Goal: Task Accomplishment & Management: Use online tool/utility

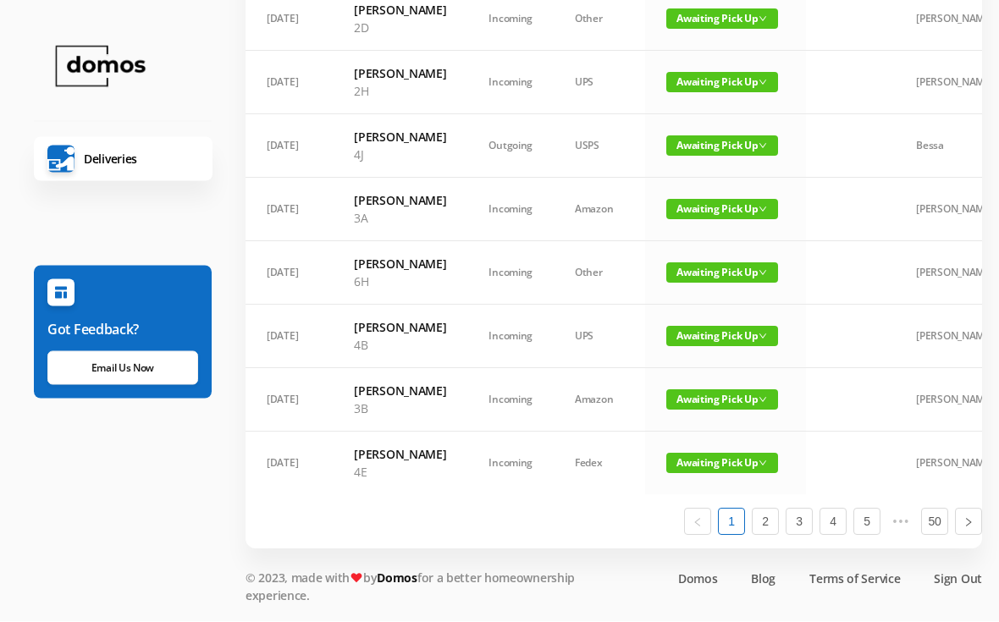
scroll to position [1148, 0]
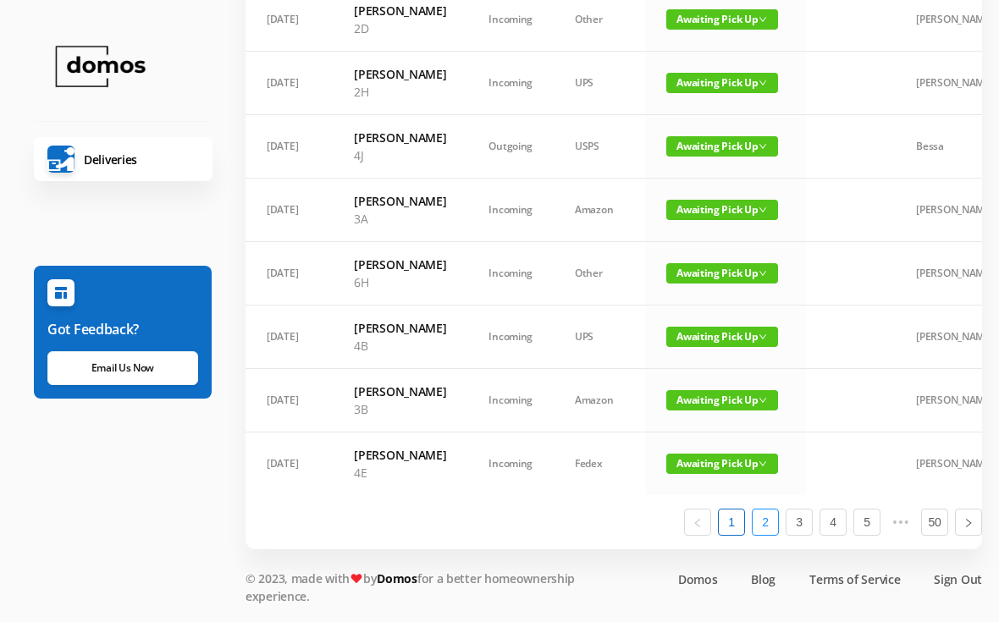
click at [772, 535] on link "2" at bounding box center [765, 522] width 25 height 25
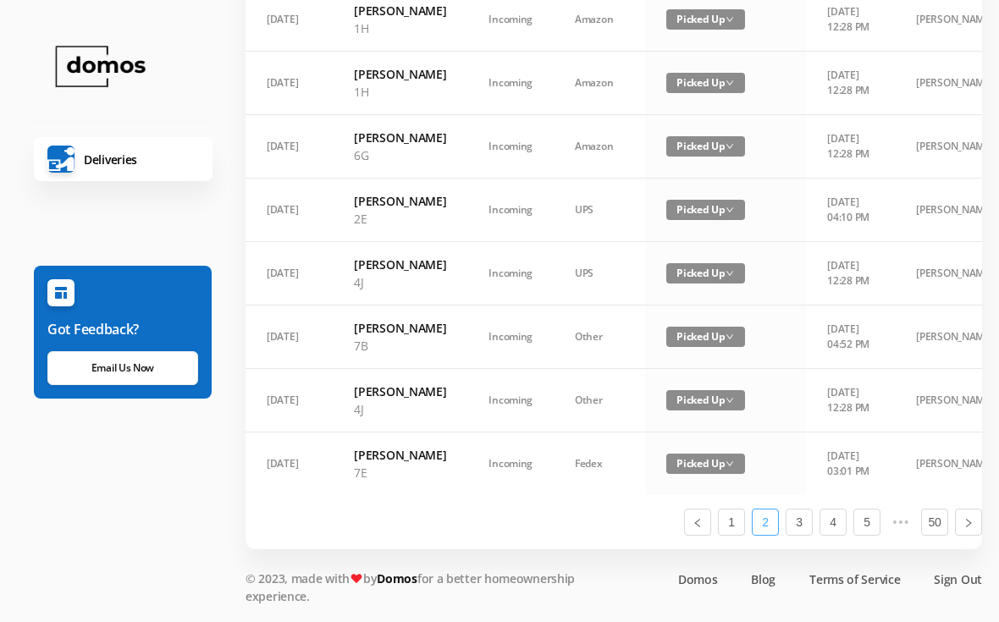
scroll to position [1185, 0]
click at [740, 535] on link "1" at bounding box center [731, 522] width 25 height 25
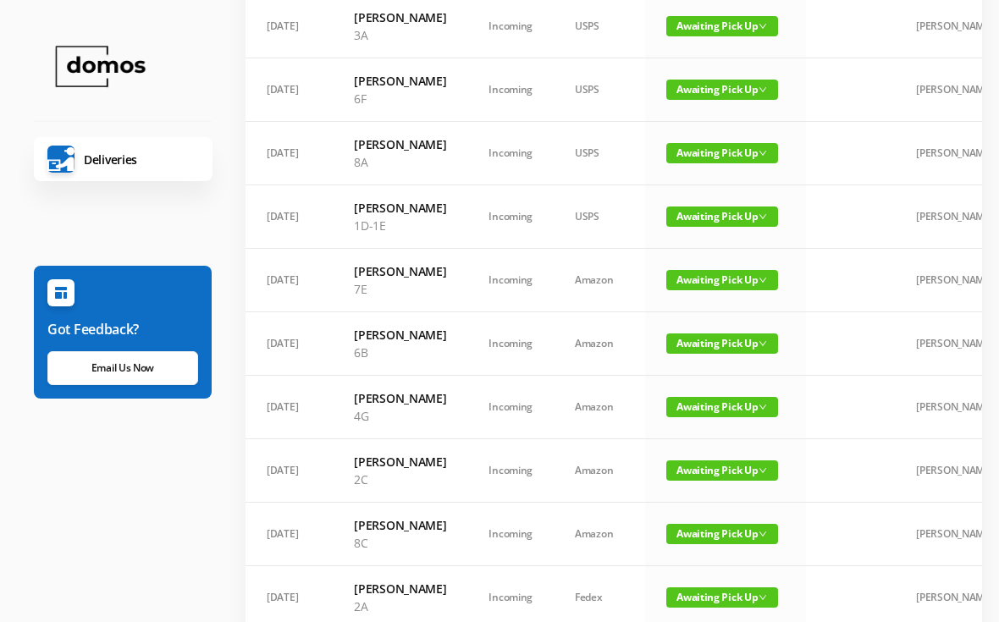
scroll to position [259, 0]
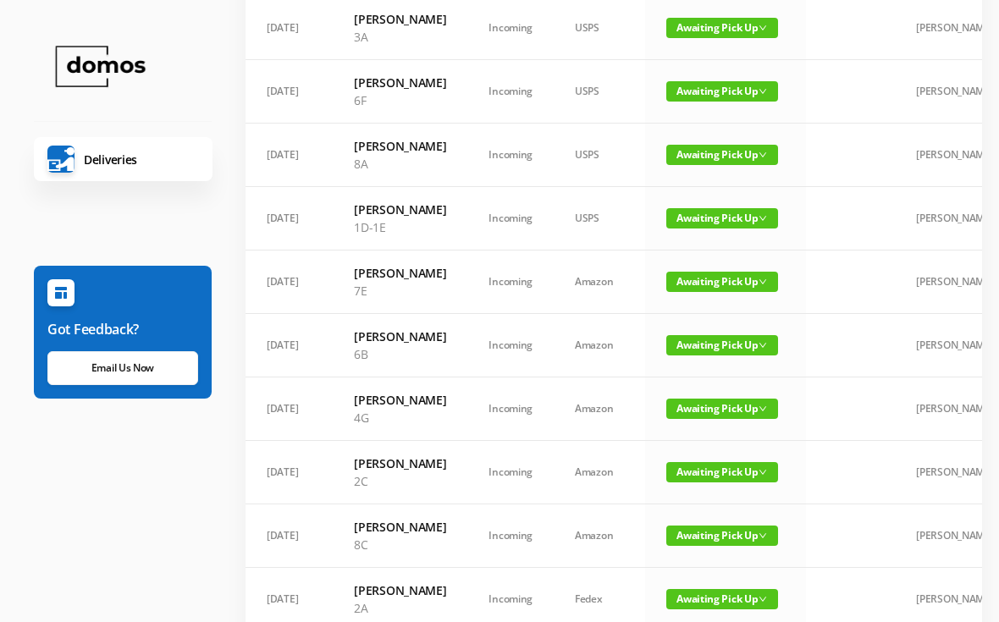
click at [697, 292] on span "Awaiting Pick Up" at bounding box center [723, 282] width 112 height 20
click at [695, 390] on link "Picked Up" at bounding box center [712, 386] width 110 height 27
click at [707, 419] on span "Awaiting Pick Up" at bounding box center [723, 409] width 112 height 20
click at [705, 529] on link "Picked Up" at bounding box center [712, 530] width 110 height 27
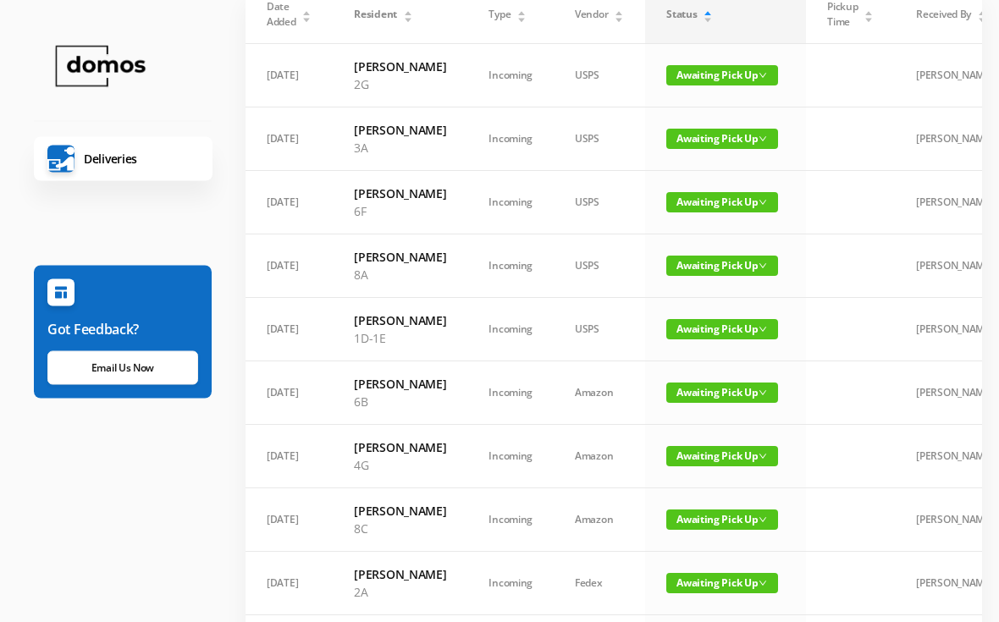
scroll to position [140, 0]
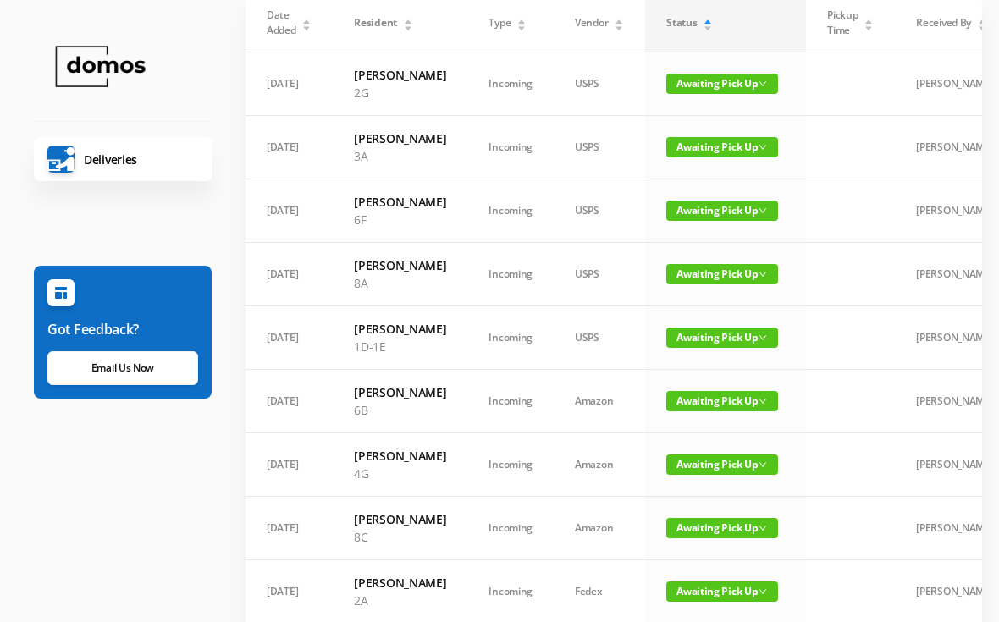
click at [729, 221] on span "Awaiting Pick Up" at bounding box center [723, 211] width 112 height 20
click at [719, 288] on link "Picked Up" at bounding box center [712, 288] width 110 height 27
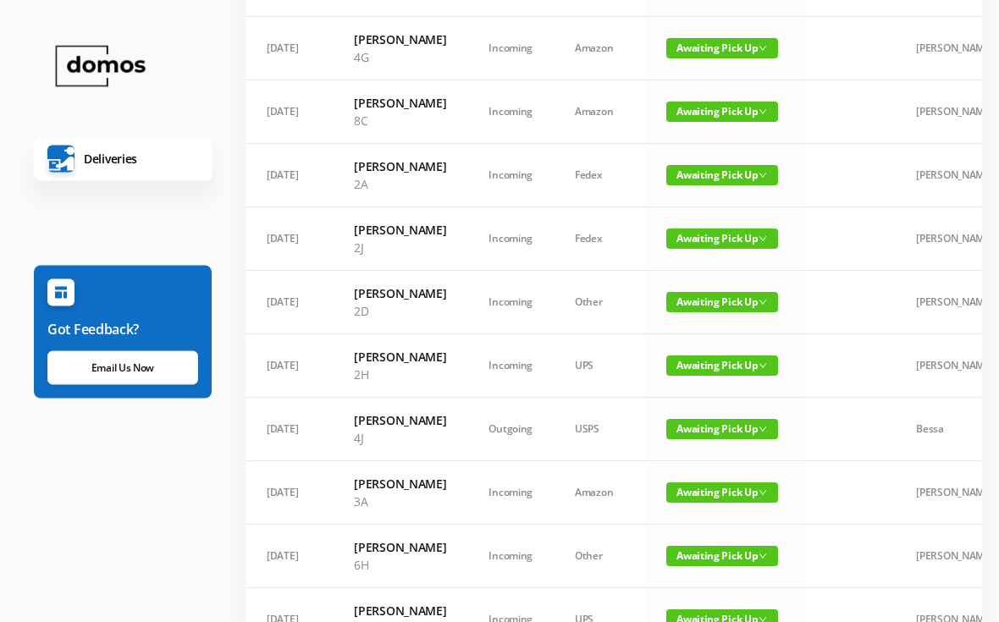
scroll to position [493, 0]
click at [715, 58] on span "Awaiting Pick Up" at bounding box center [723, 48] width 112 height 20
click at [702, 155] on link "Picked Up" at bounding box center [712, 152] width 110 height 27
click at [705, 122] on span "Awaiting Pick Up" at bounding box center [723, 112] width 112 height 20
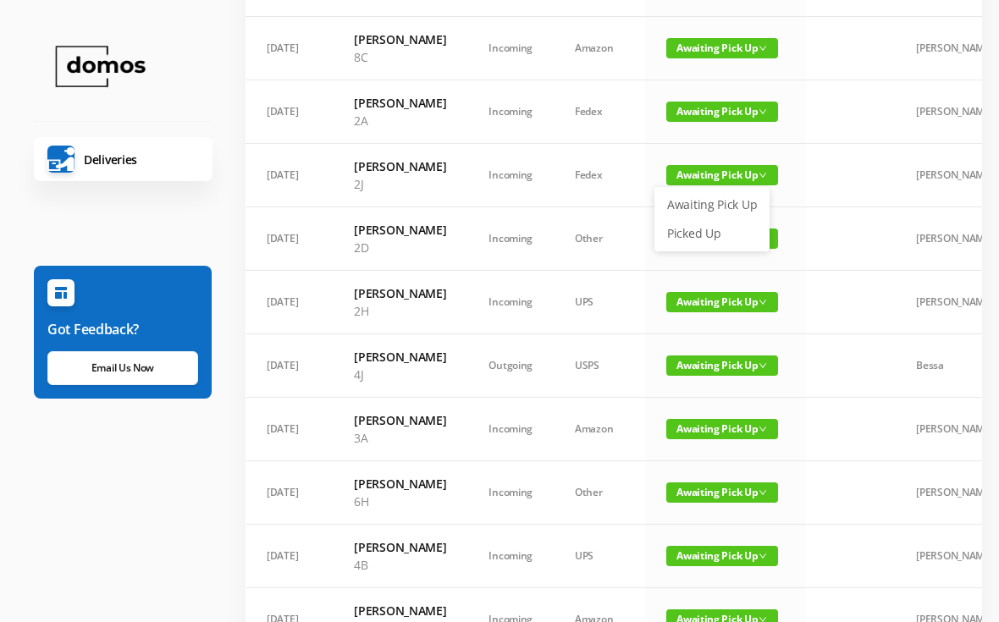
click at [703, 235] on link "Picked Up" at bounding box center [712, 233] width 110 height 27
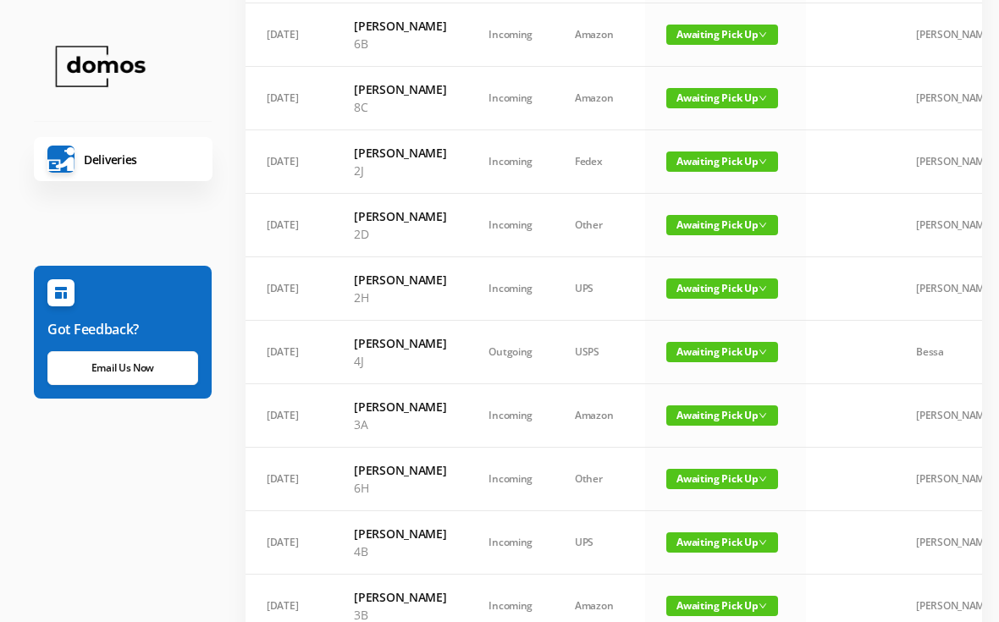
scroll to position [441, 0]
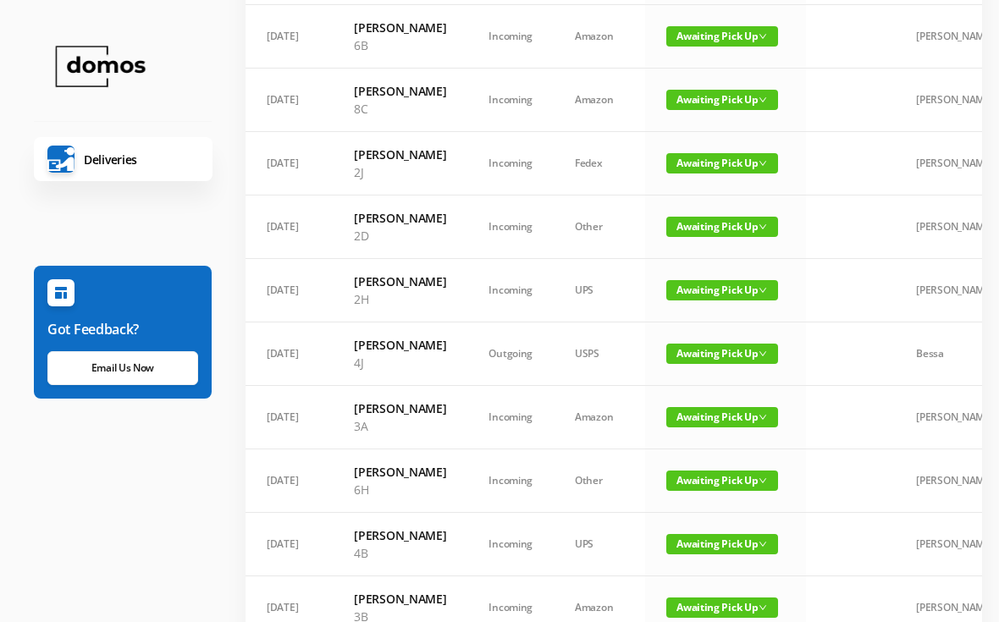
click at [713, 174] on span "Awaiting Pick Up" at bounding box center [723, 163] width 112 height 20
click at [695, 289] on link "Picked Up" at bounding box center [712, 285] width 110 height 27
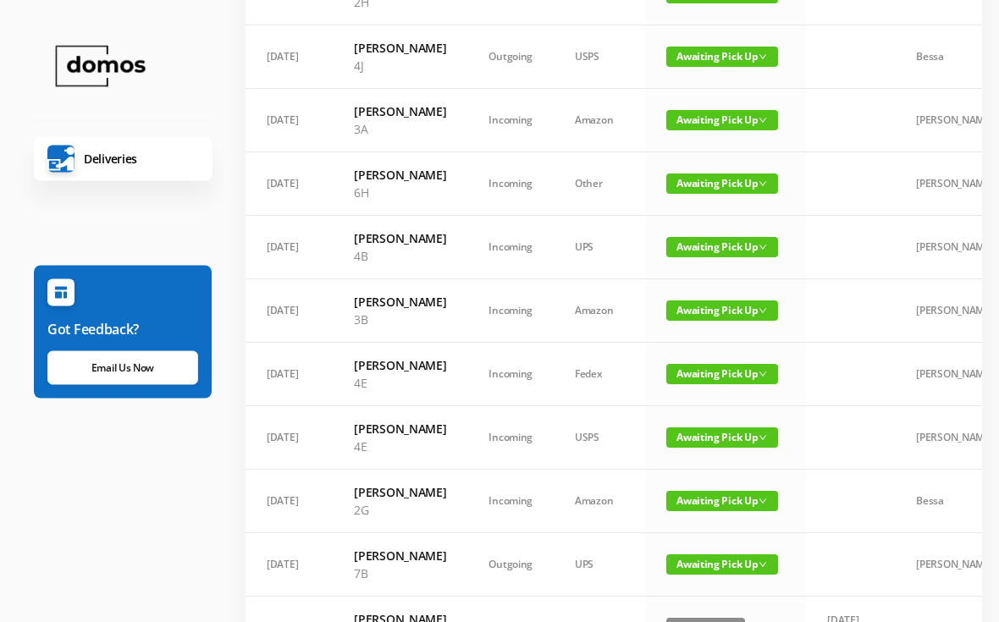
scroll to position [675, 0]
click at [714, 67] on span "Awaiting Pick Up" at bounding box center [723, 57] width 112 height 20
click at [703, 213] on link "Picked Up" at bounding box center [712, 214] width 110 height 27
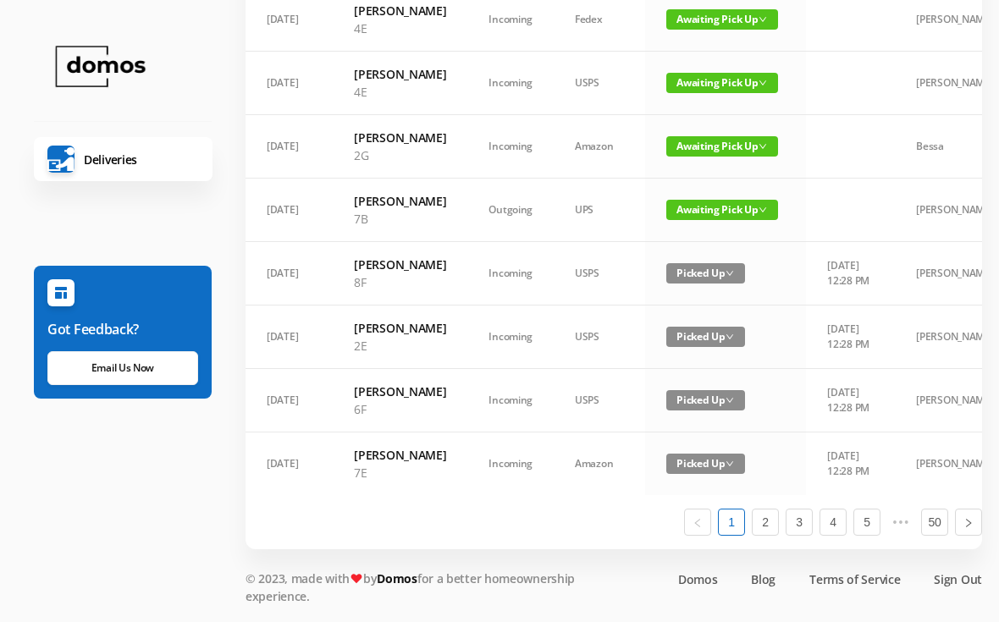
scroll to position [1146, 0]
click at [773, 535] on link "2" at bounding box center [765, 522] width 25 height 25
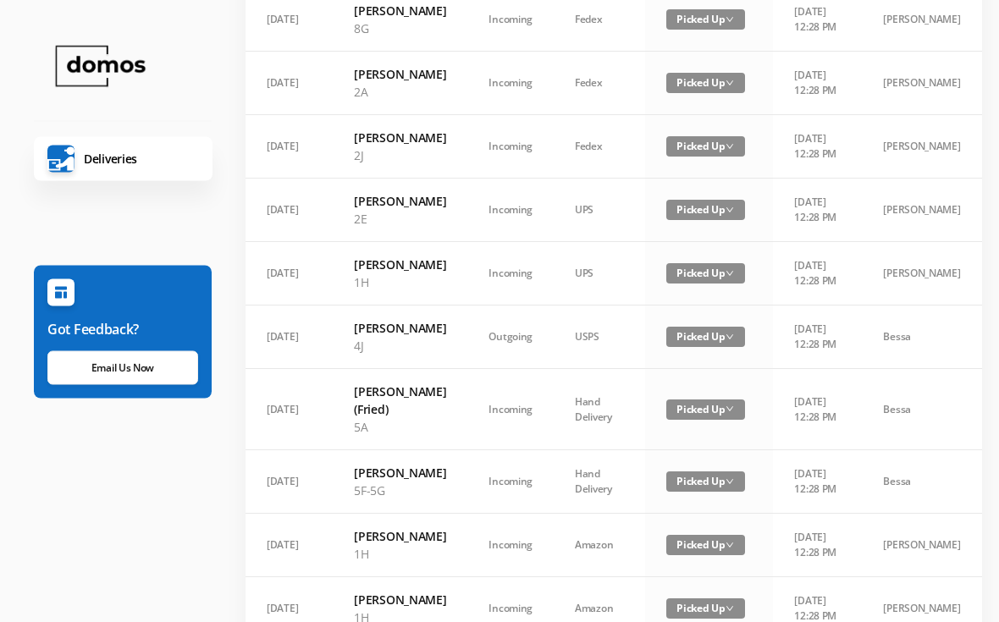
scroll to position [458, 0]
click at [710, 347] on span "Picked Up" at bounding box center [706, 337] width 79 height 20
click at [733, 486] on link "Awaiting Pick Up" at bounding box center [712, 483] width 110 height 27
click at [693, 347] on span "Picked Up" at bounding box center [706, 337] width 79 height 20
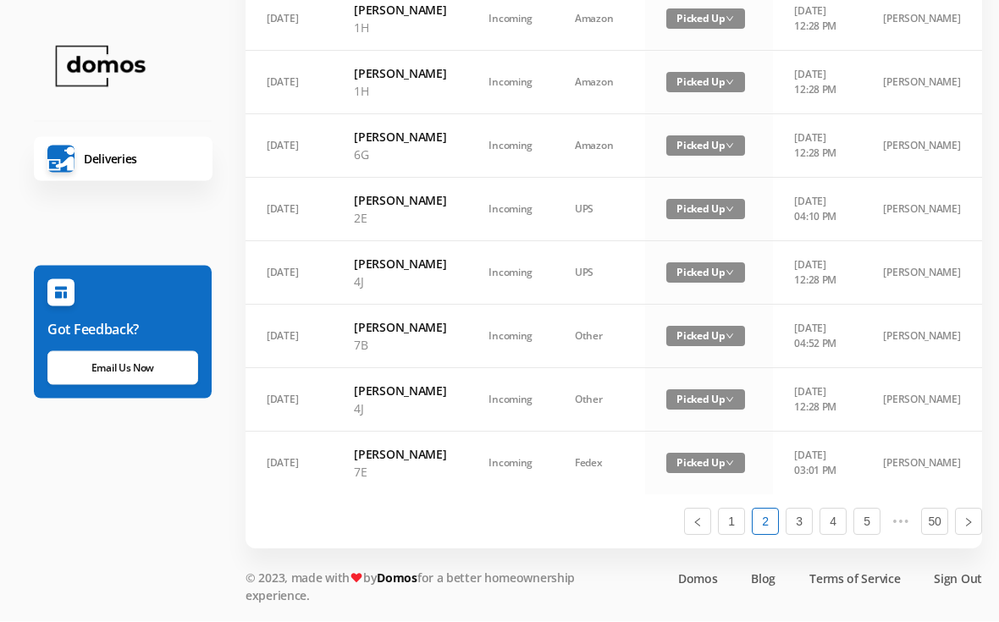
scroll to position [1160, 0]
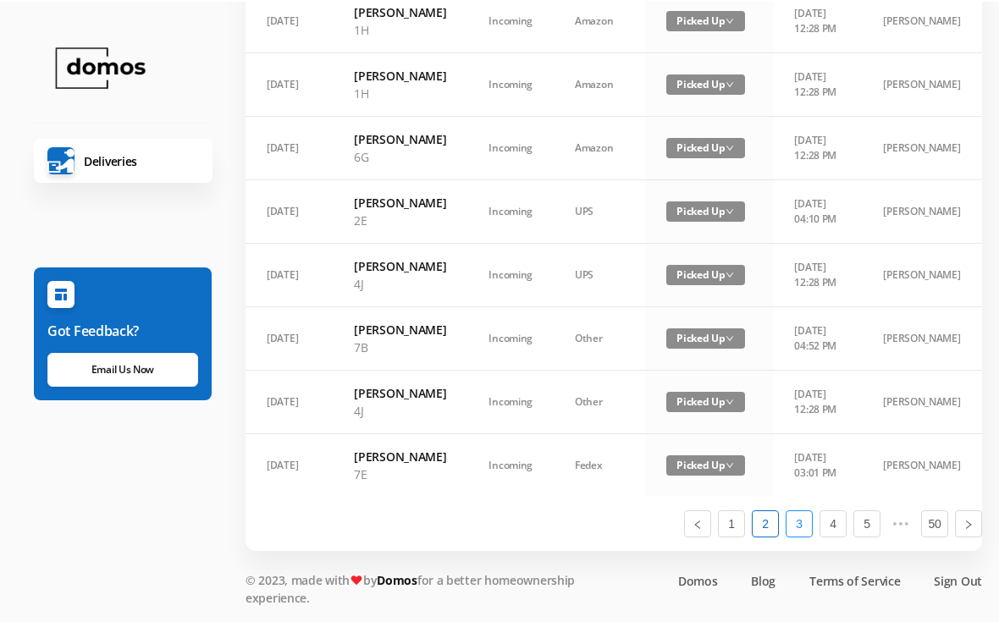
click at [803, 535] on link "3" at bounding box center [799, 522] width 25 height 25
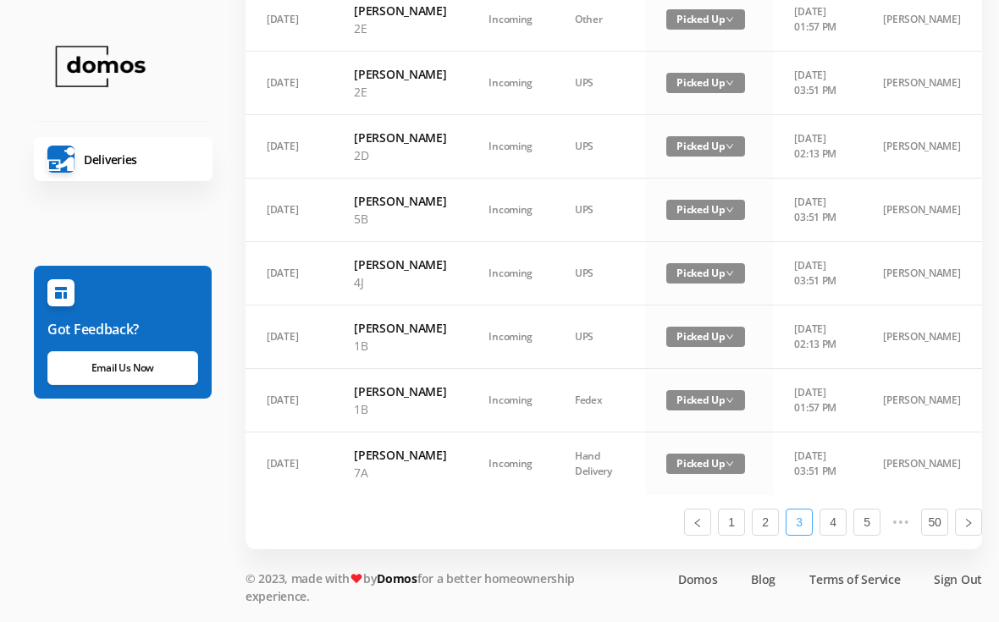
scroll to position [1220, 0]
click at [762, 535] on link "2" at bounding box center [765, 522] width 25 height 25
click at [733, 535] on link "1" at bounding box center [731, 522] width 25 height 25
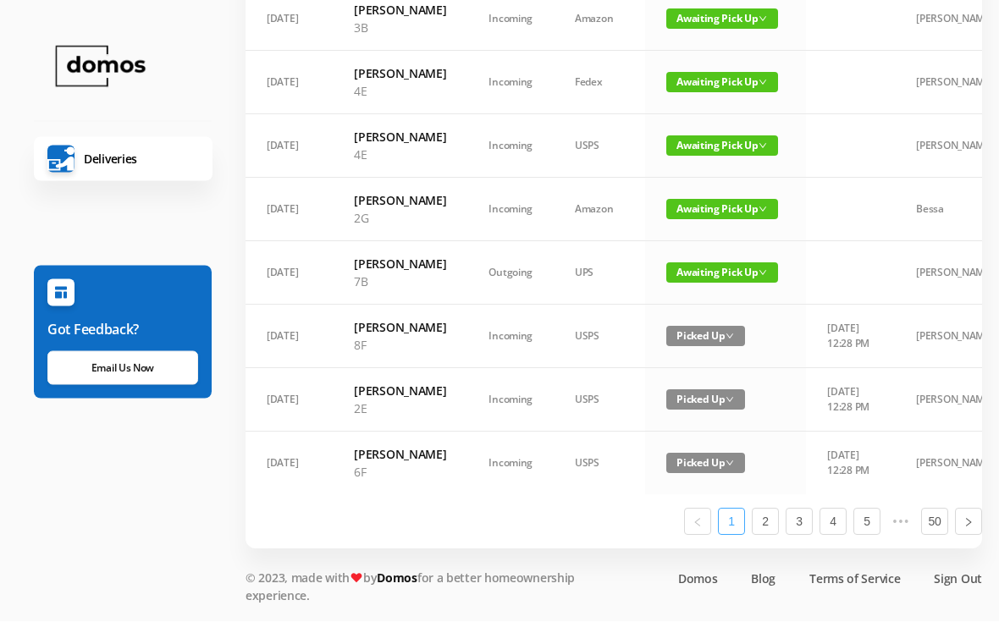
scroll to position [1110, 0]
